Goal: Task Accomplishment & Management: Use online tool/utility

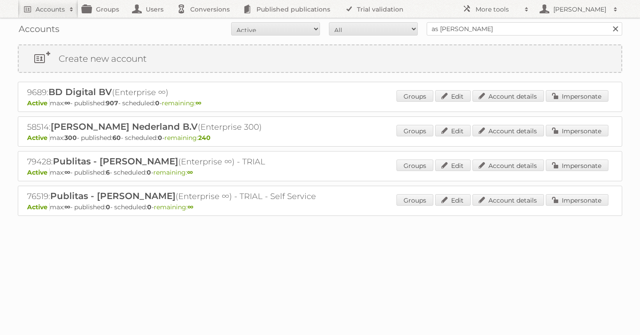
type input "as [PERSON_NAME]"
click at [609, 22] on input "Search" at bounding box center [615, 28] width 13 height 13
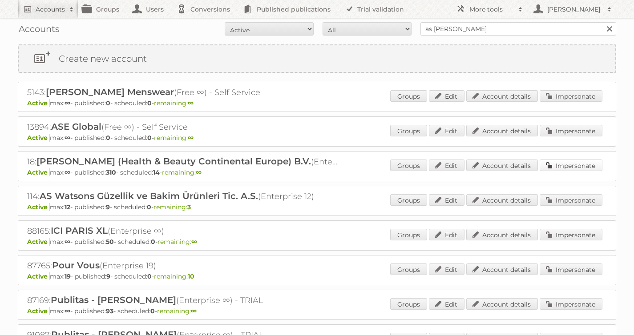
click at [584, 163] on link "Impersonate" at bounding box center [570, 166] width 63 height 12
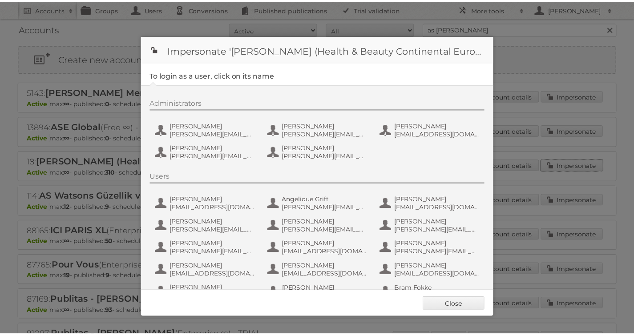
scroll to position [556, 0]
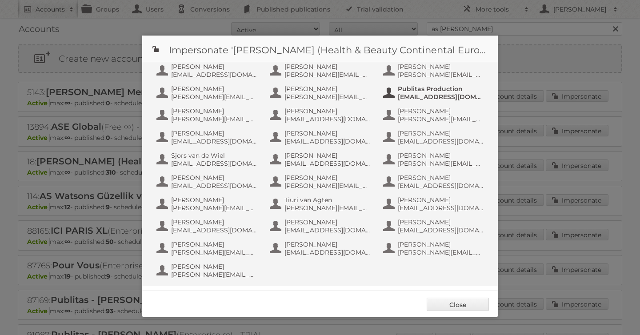
click at [435, 98] on span "info+aswatson-production@publitas.com" at bounding box center [441, 97] width 86 height 8
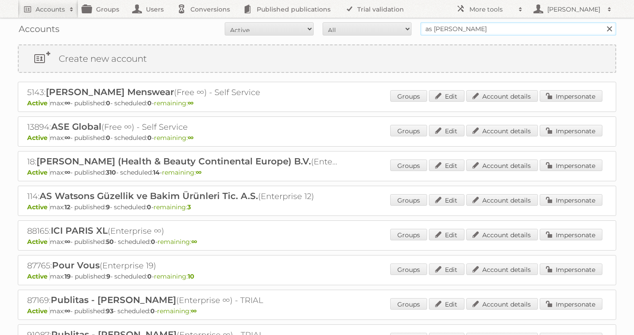
drag, startPoint x: 465, startPoint y: 30, endPoint x: 363, endPoint y: 24, distance: 102.0
click at [370, 24] on form "All Active Expired Pending All Paid Trials Self service as watson Search" at bounding box center [317, 28] width 598 height 13
type input "[PERSON_NAME]"
click at [602, 22] on input "Search" at bounding box center [608, 28] width 13 height 13
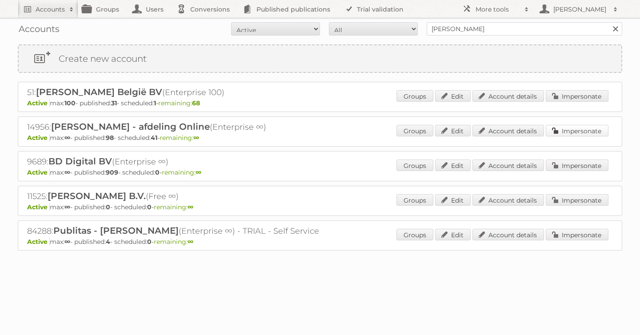
click at [570, 129] on link "Impersonate" at bounding box center [577, 131] width 63 height 12
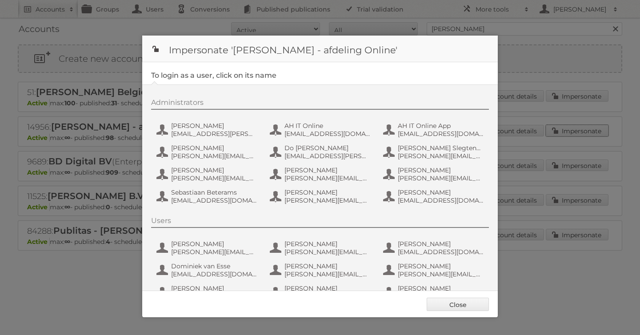
scroll to position [67, 0]
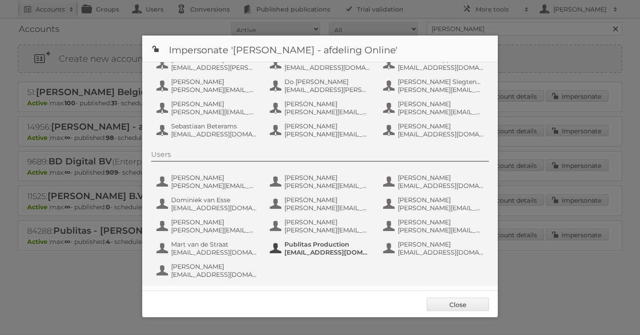
click at [317, 253] on span "[EMAIL_ADDRESS][DOMAIN_NAME]" at bounding box center [328, 253] width 86 height 8
